Goal: Information Seeking & Learning: Learn about a topic

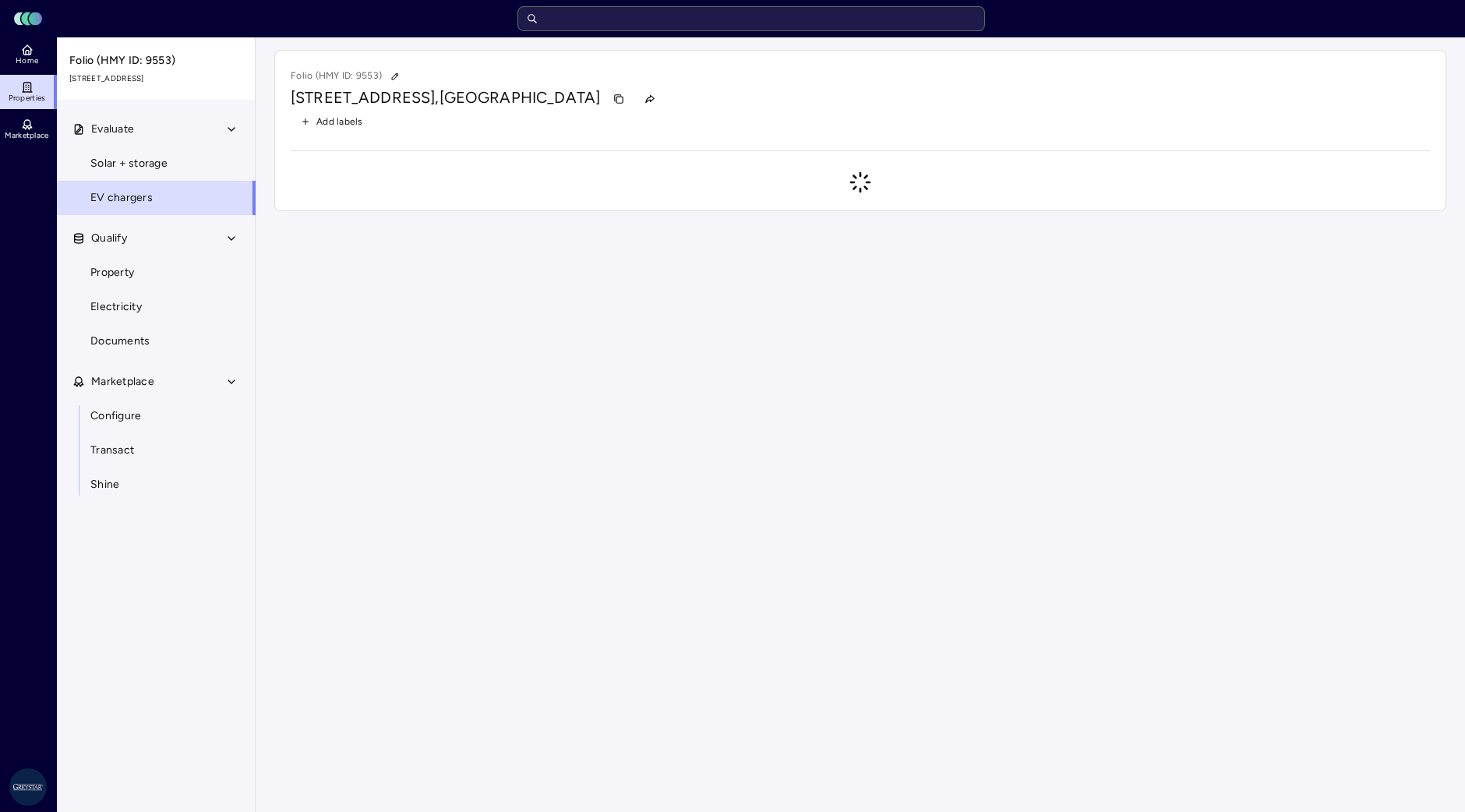
click at [631, 11] on input "text" at bounding box center [751, 18] width 468 height 25
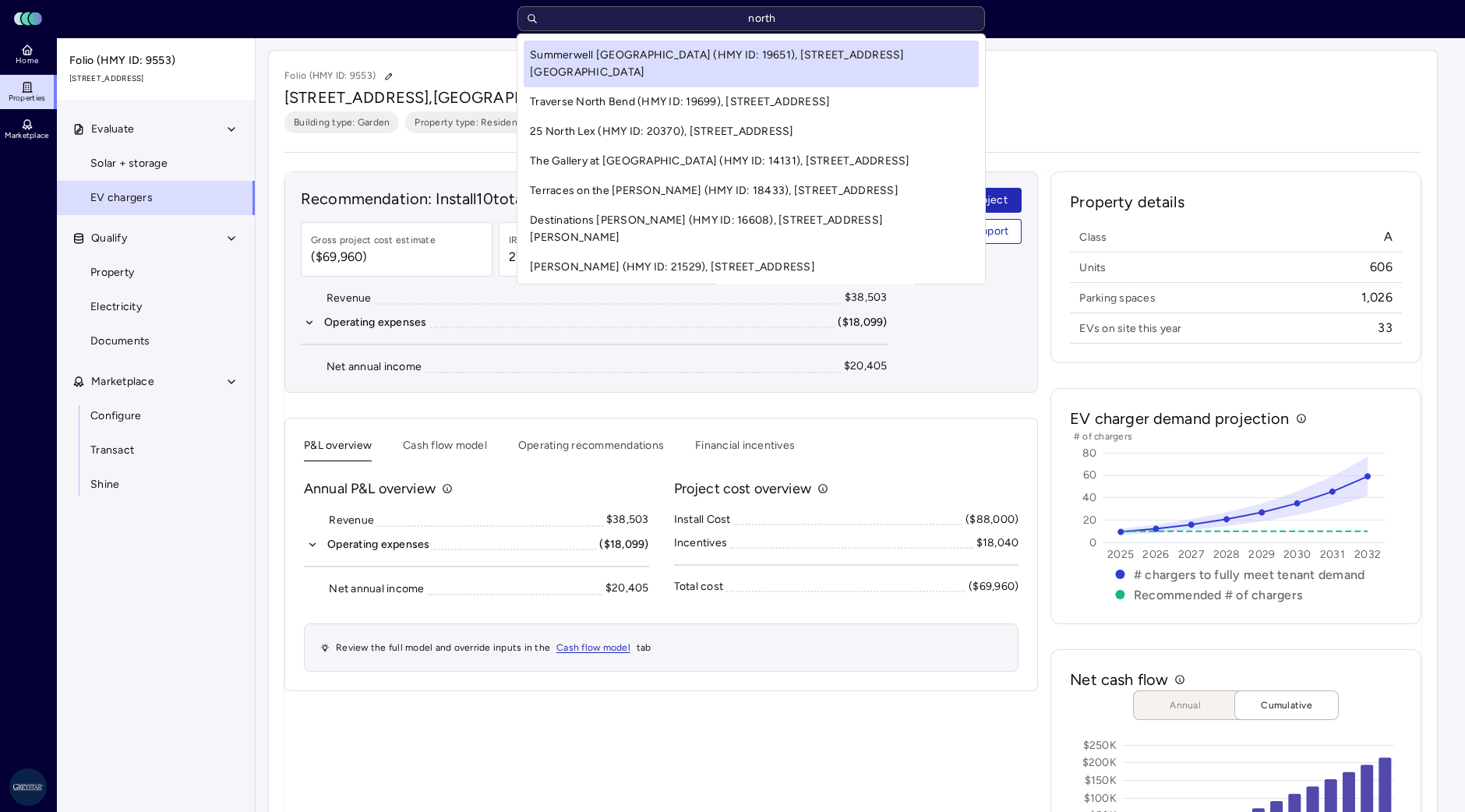
type input "north"
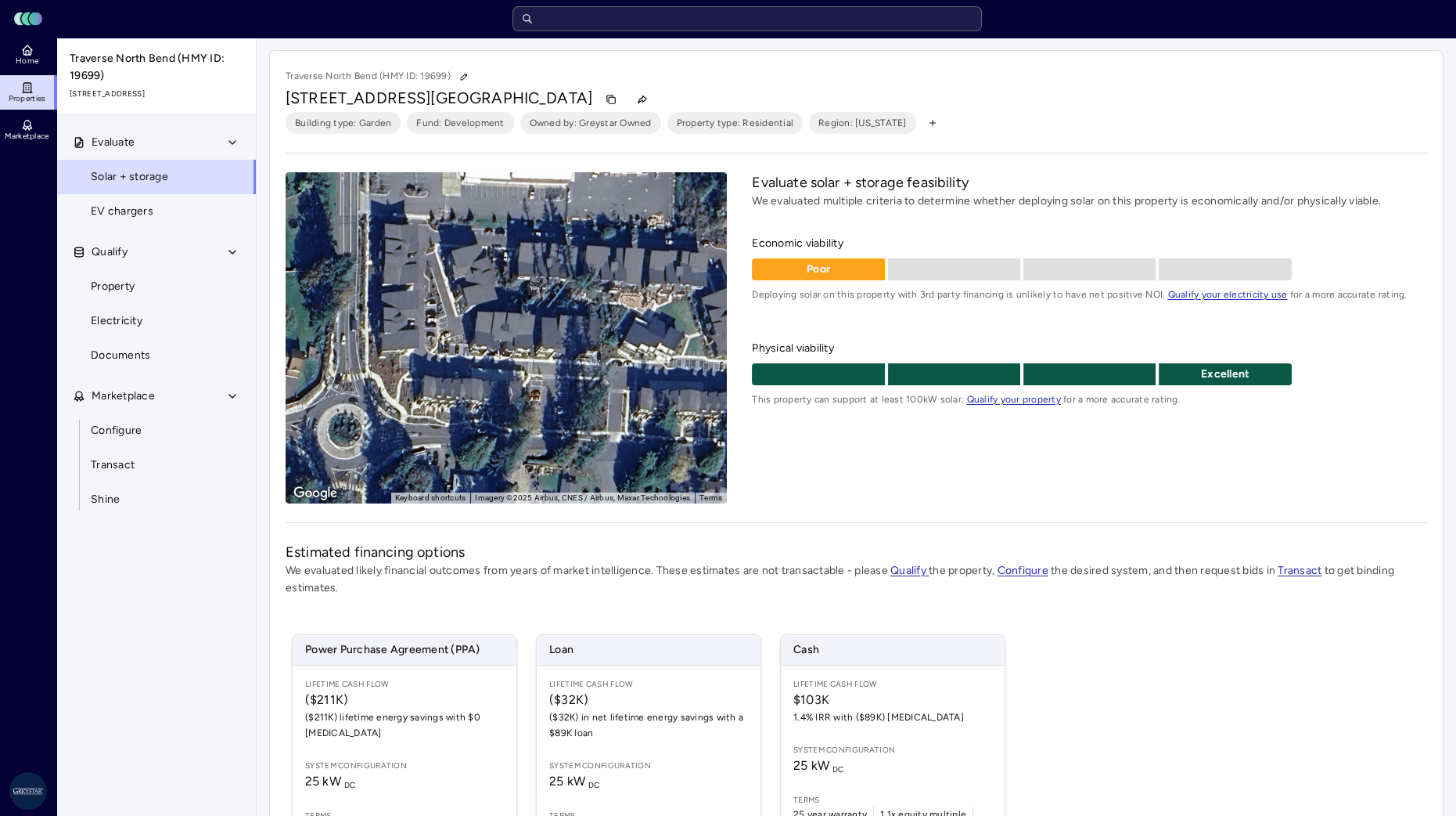
click at [204, 223] on link "EV chargers" at bounding box center [156, 211] width 200 height 35
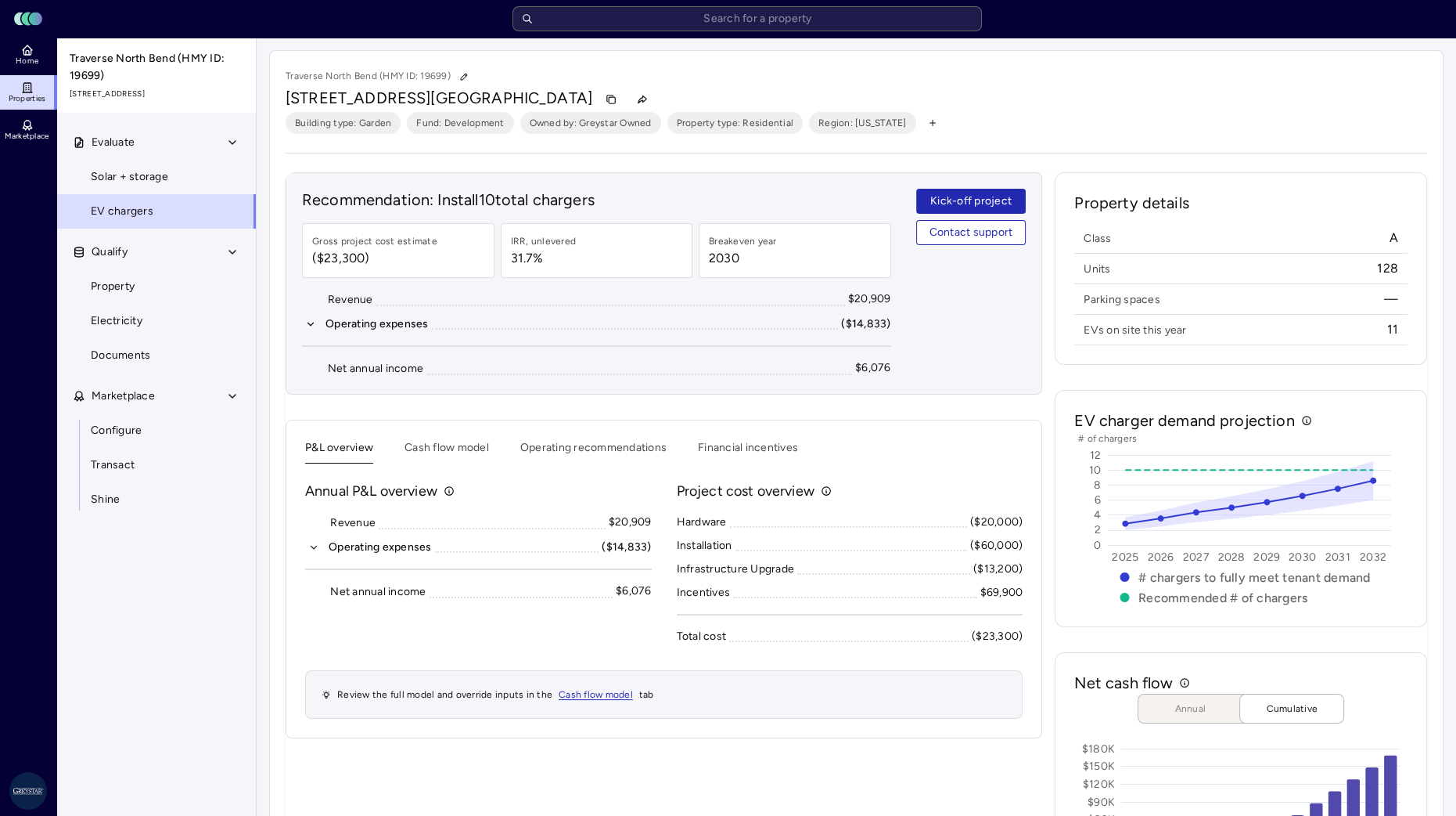
click at [469, 451] on button "Cash flow model" at bounding box center [446, 451] width 84 height 24
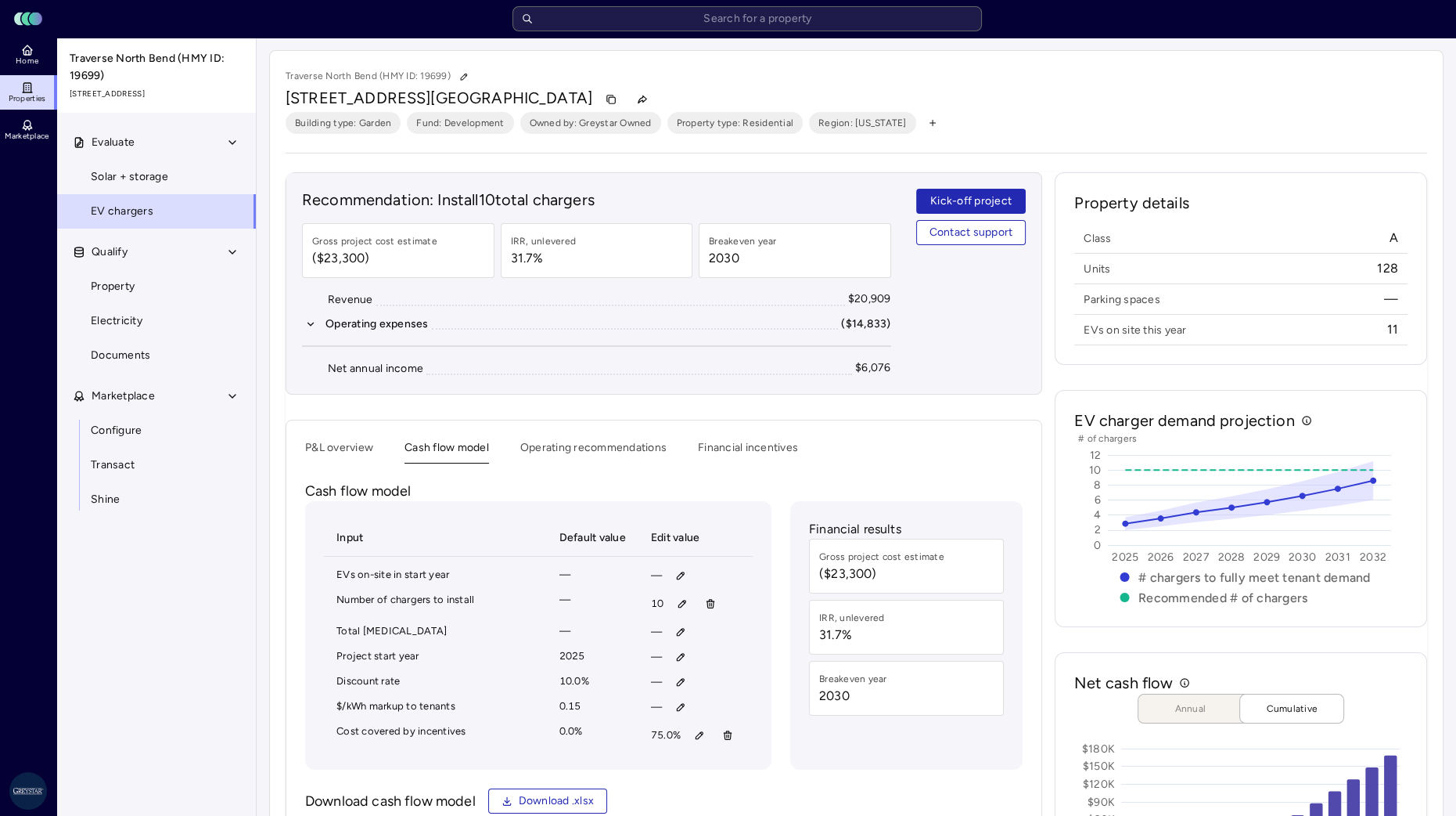
click at [356, 447] on button "P&L overview" at bounding box center [339, 451] width 68 height 24
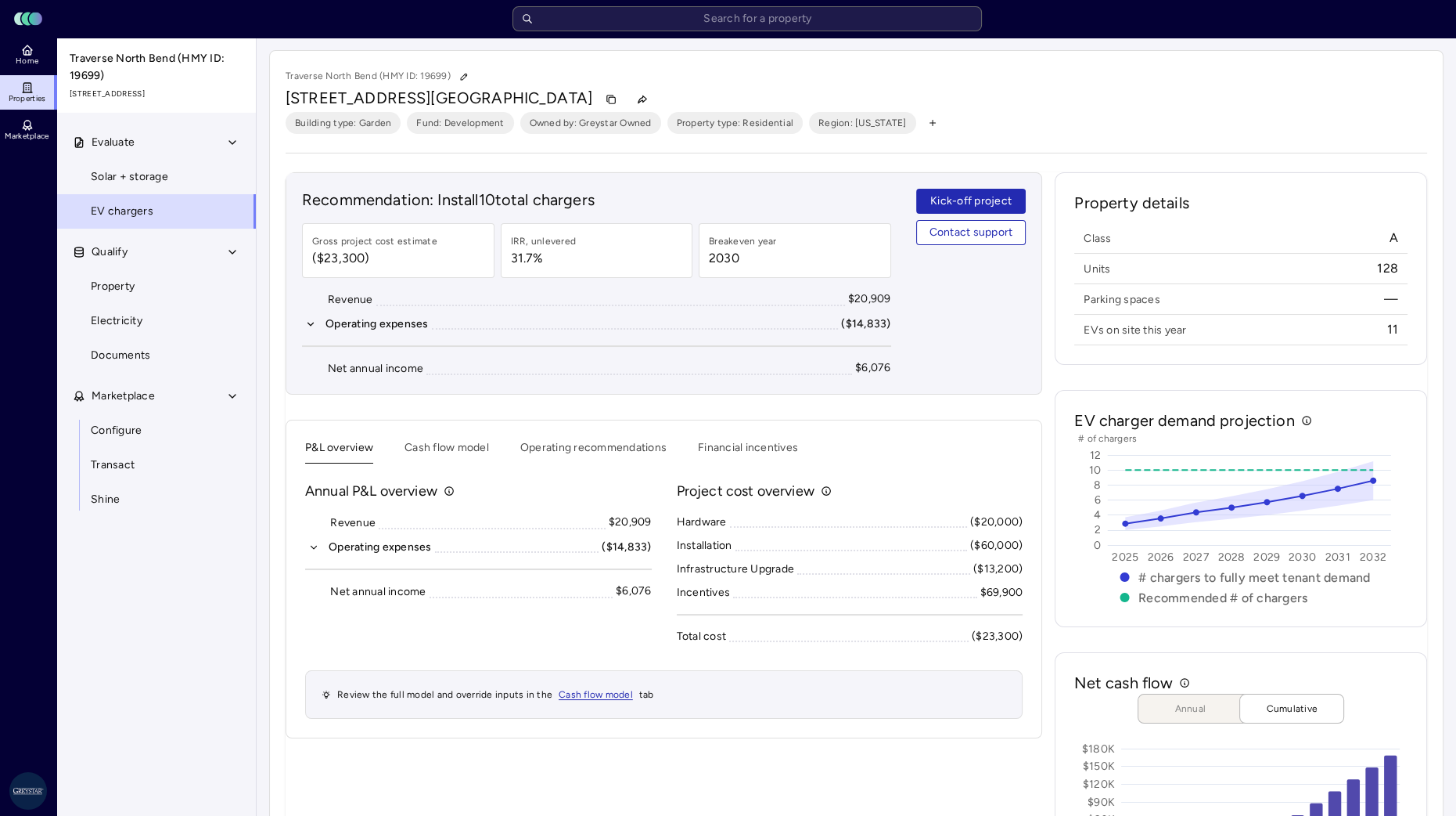
click at [442, 439] on button "Cash flow model" at bounding box center [446, 451] width 84 height 24
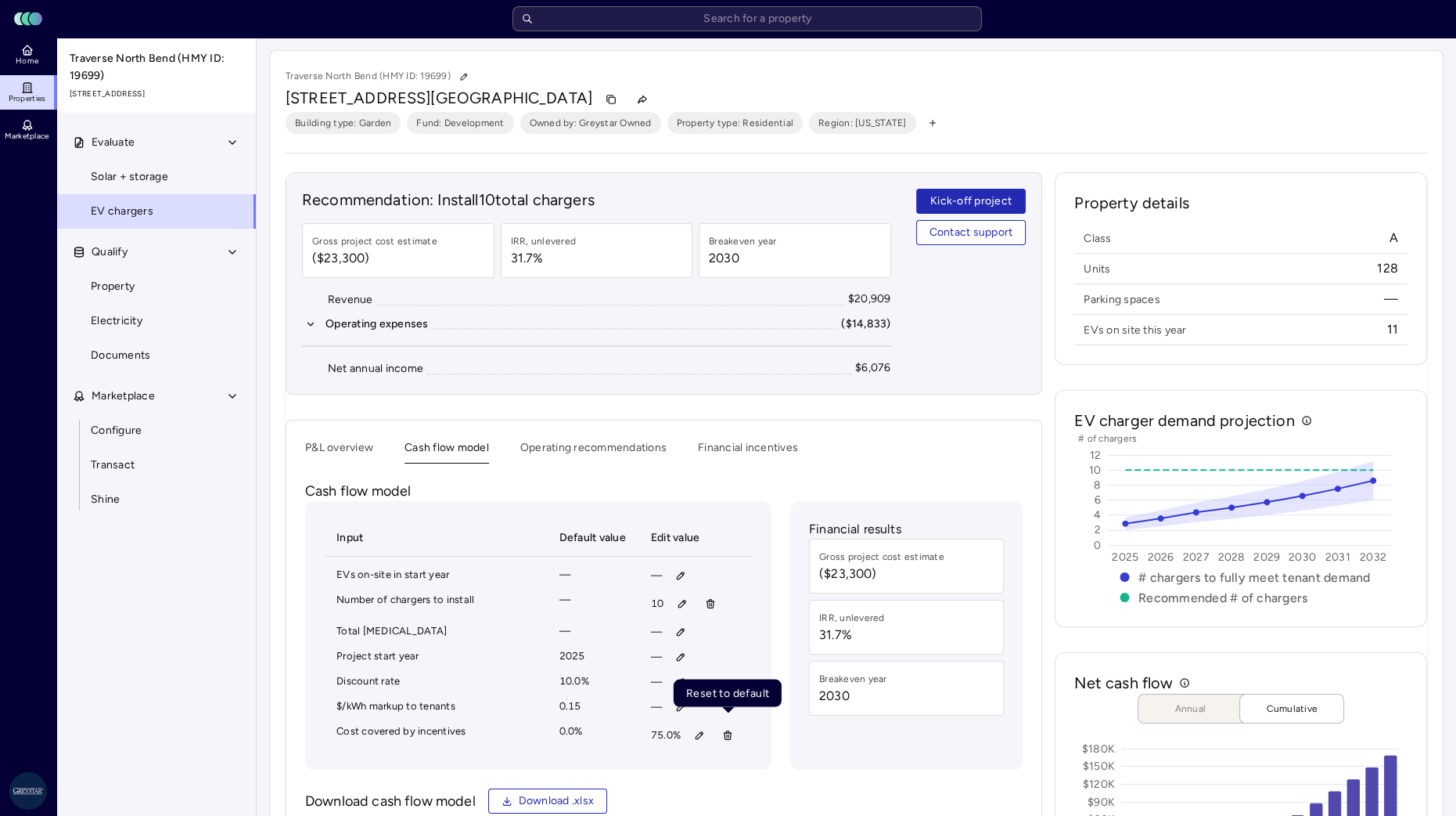
click at [718, 736] on button "button" at bounding box center [727, 735] width 25 height 25
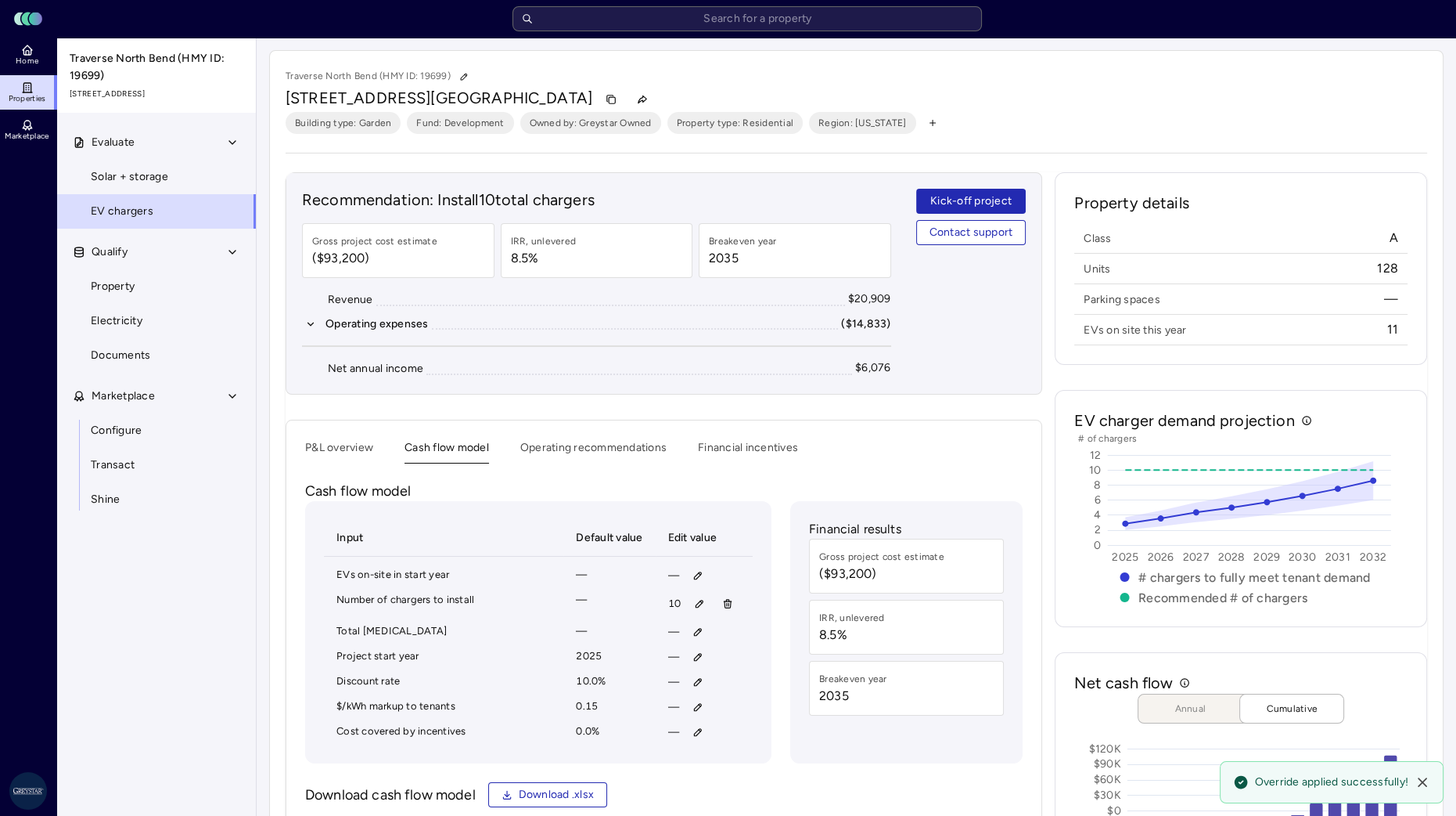
click at [323, 448] on button "P&L overview" at bounding box center [339, 451] width 68 height 24
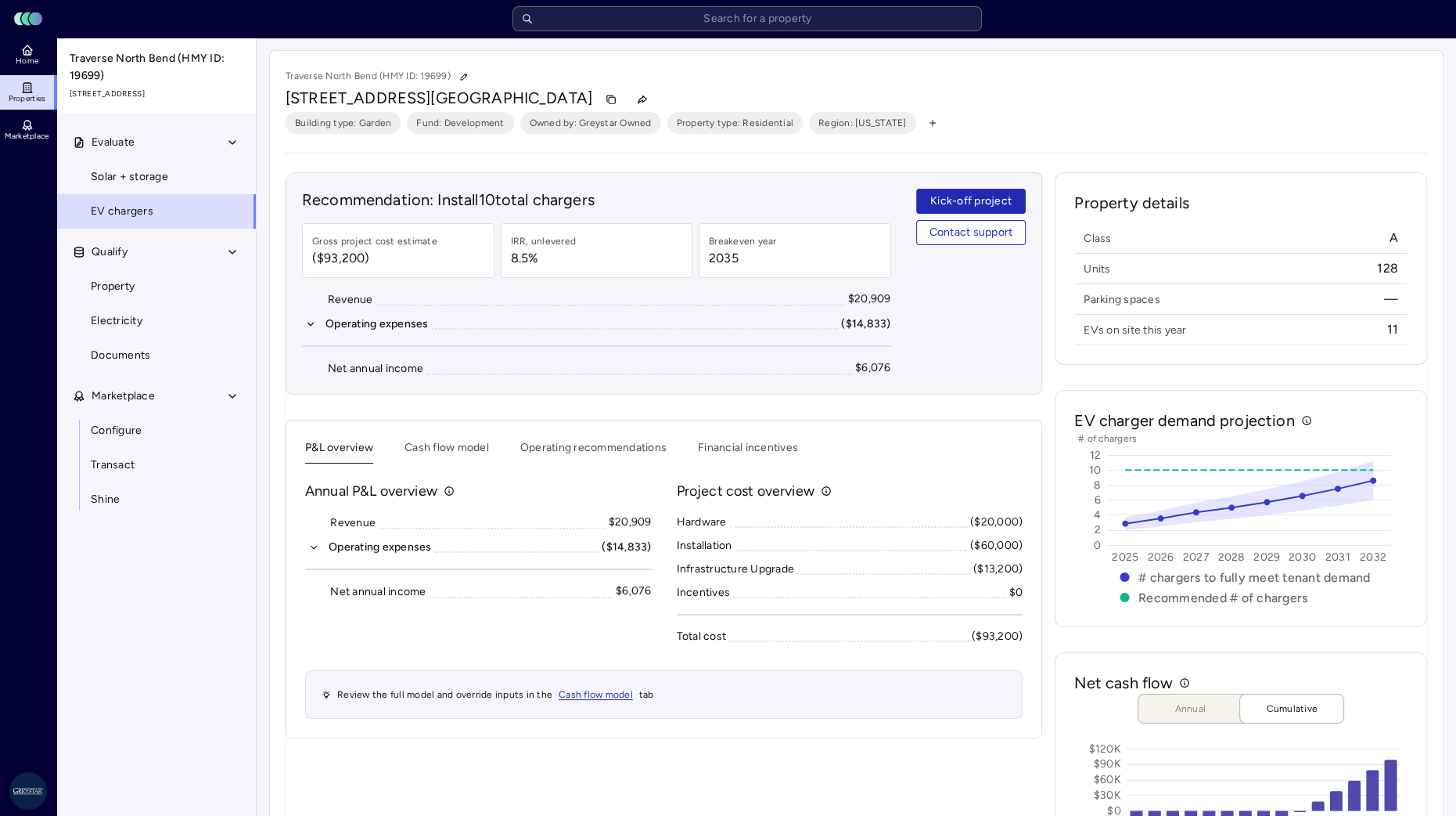
click at [543, 447] on button "Operating recommendations" at bounding box center [594, 451] width 146 height 24
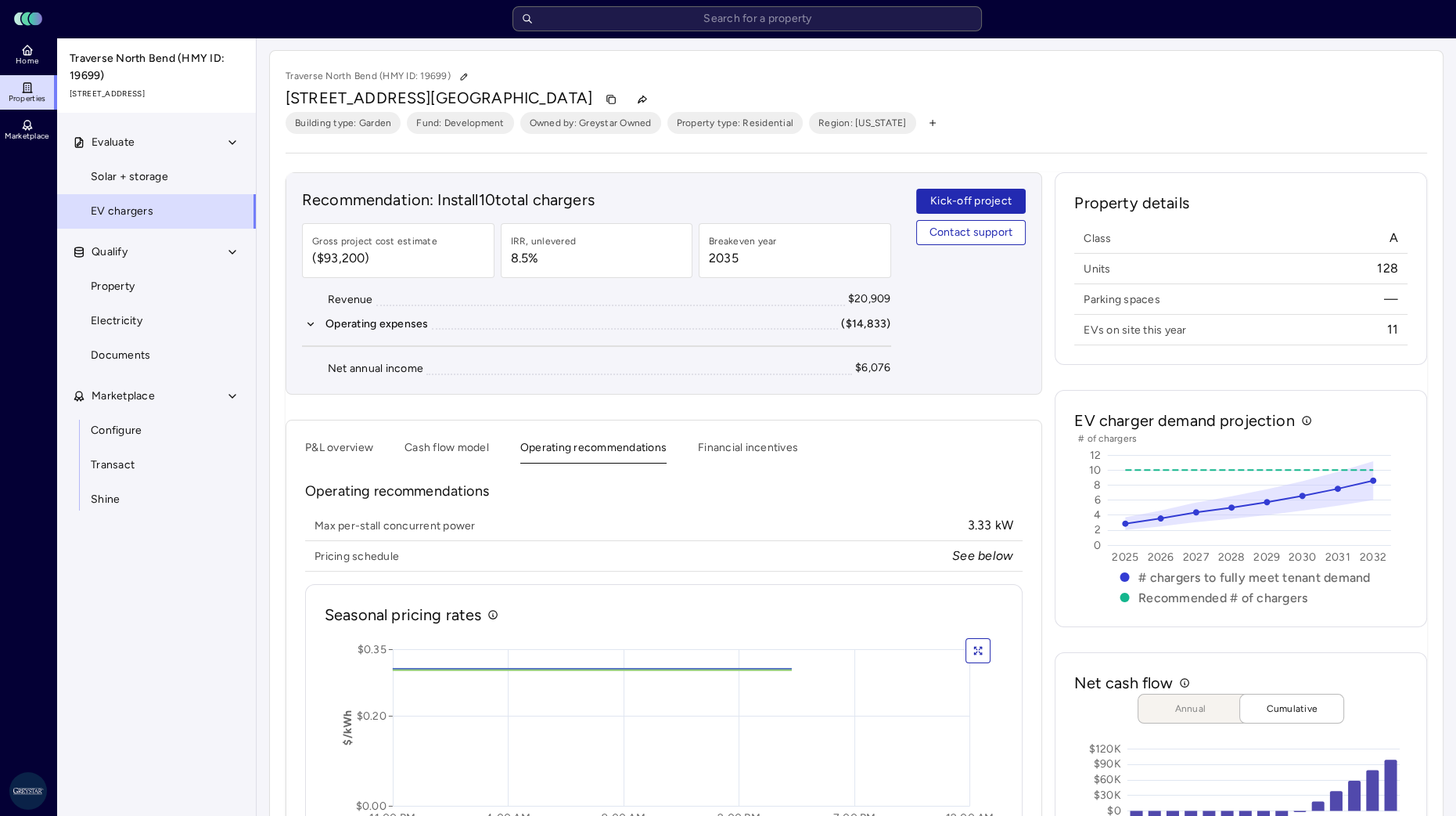
click at [454, 451] on button "Cash flow model" at bounding box center [446, 451] width 84 height 24
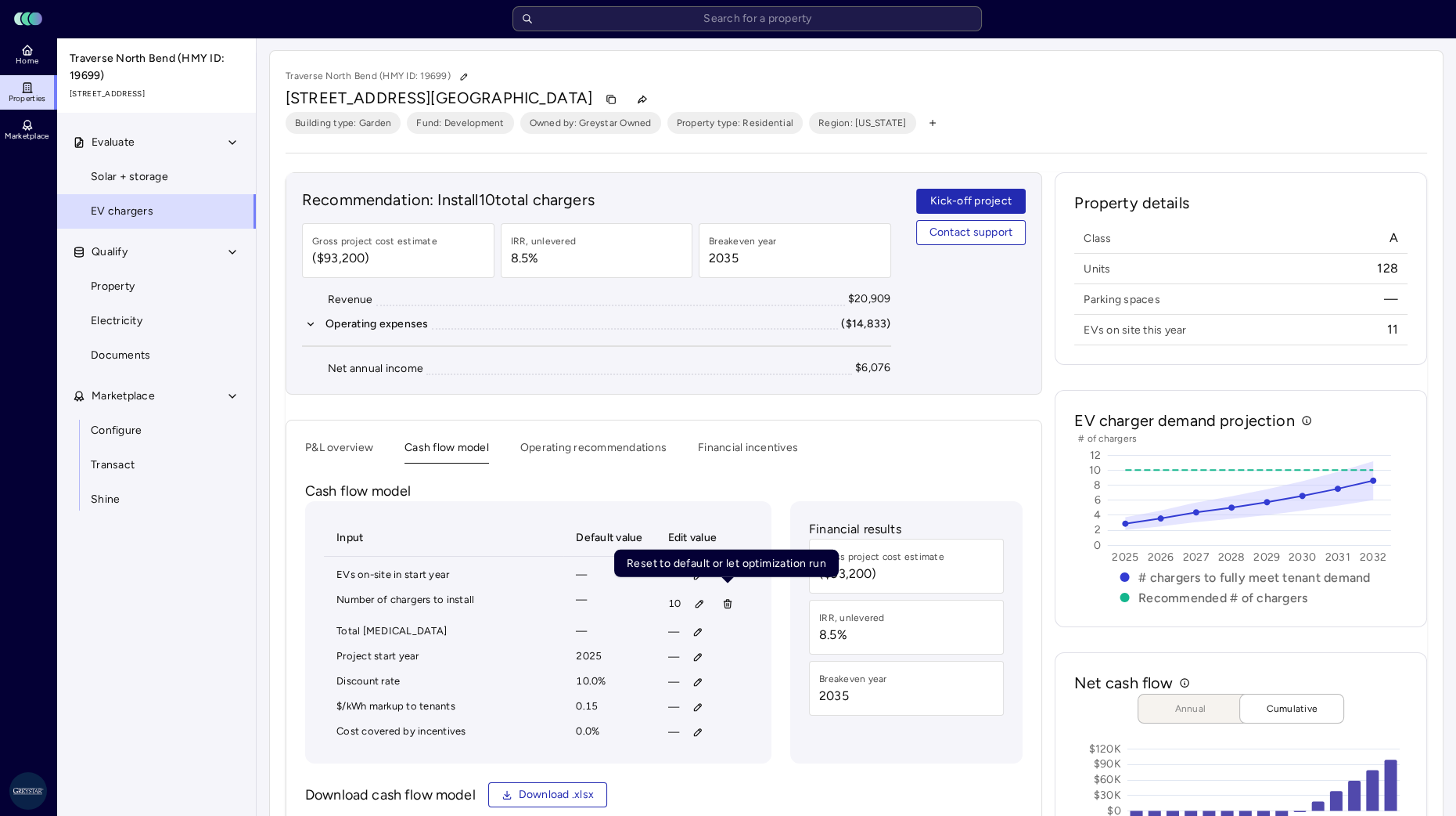
click at [728, 606] on icon "button" at bounding box center [728, 604] width 11 height 11
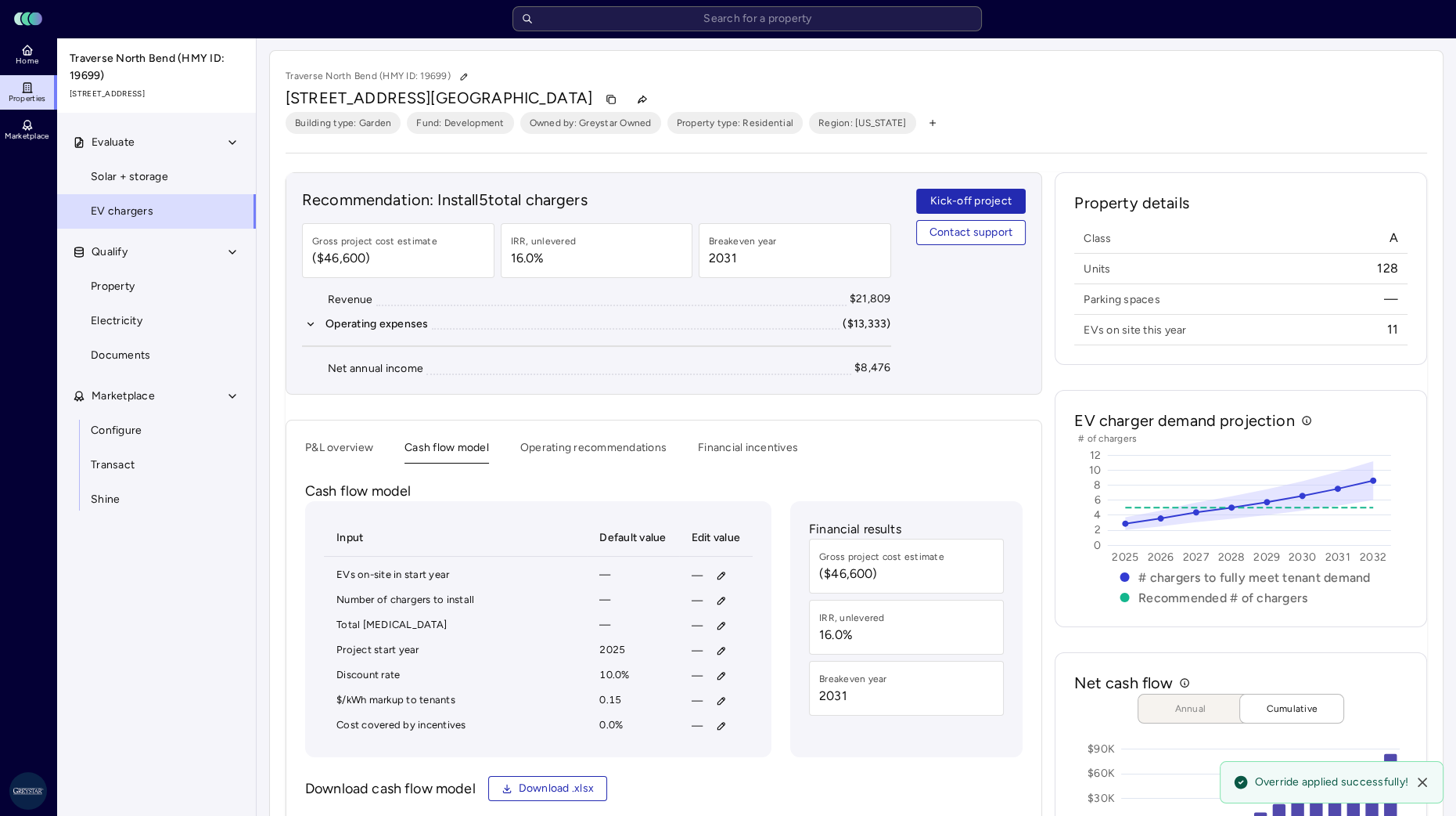
click at [344, 448] on button "P&L overview" at bounding box center [339, 451] width 68 height 24
